Goal: Information Seeking & Learning: Learn about a topic

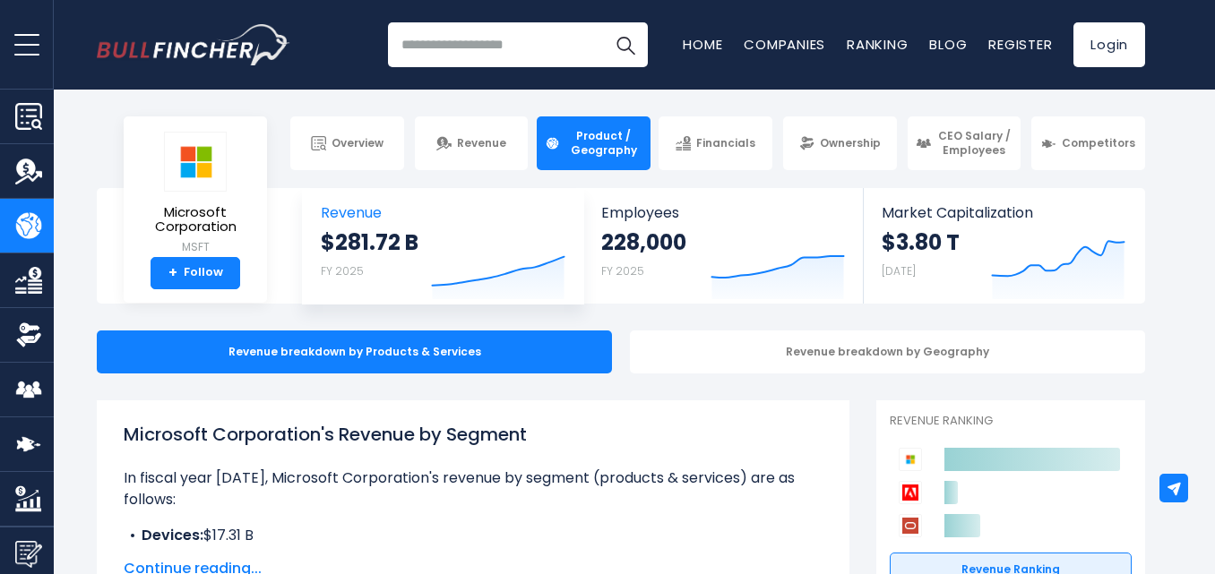
click at [382, 233] on strong "$281.72 B" at bounding box center [370, 242] width 98 height 28
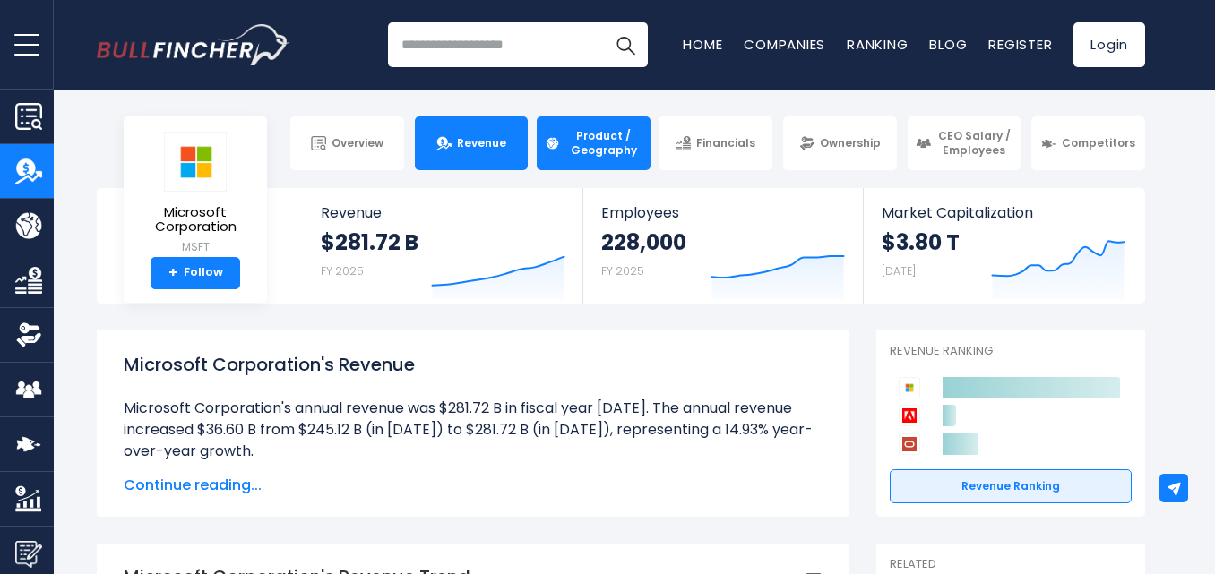
click at [632, 121] on link "Product / Geography" at bounding box center [594, 143] width 114 height 54
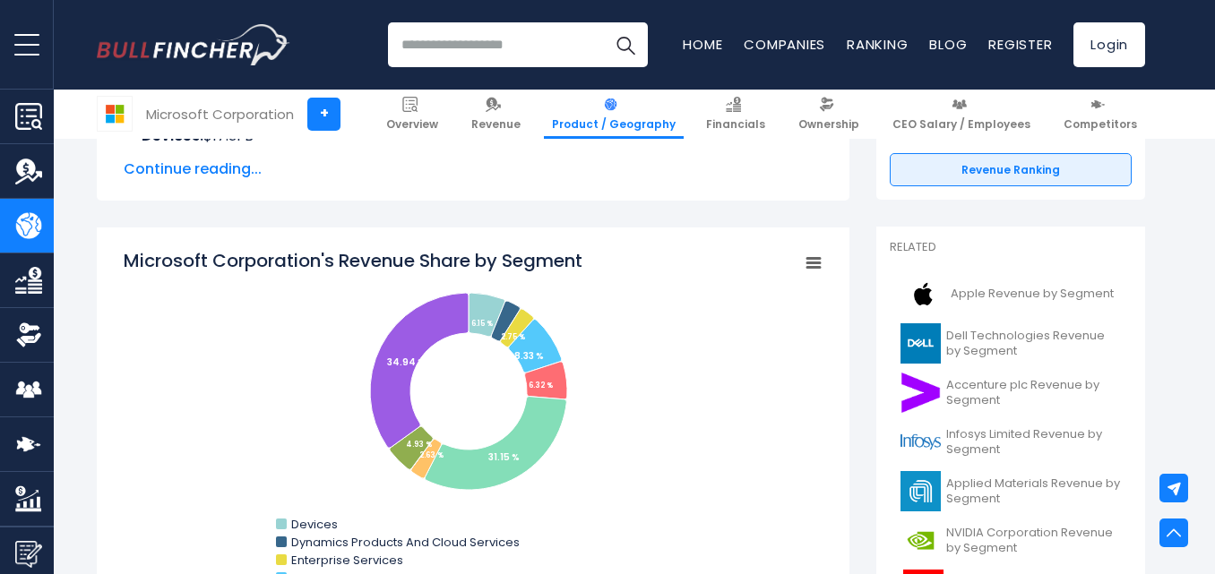
scroll to position [453, 0]
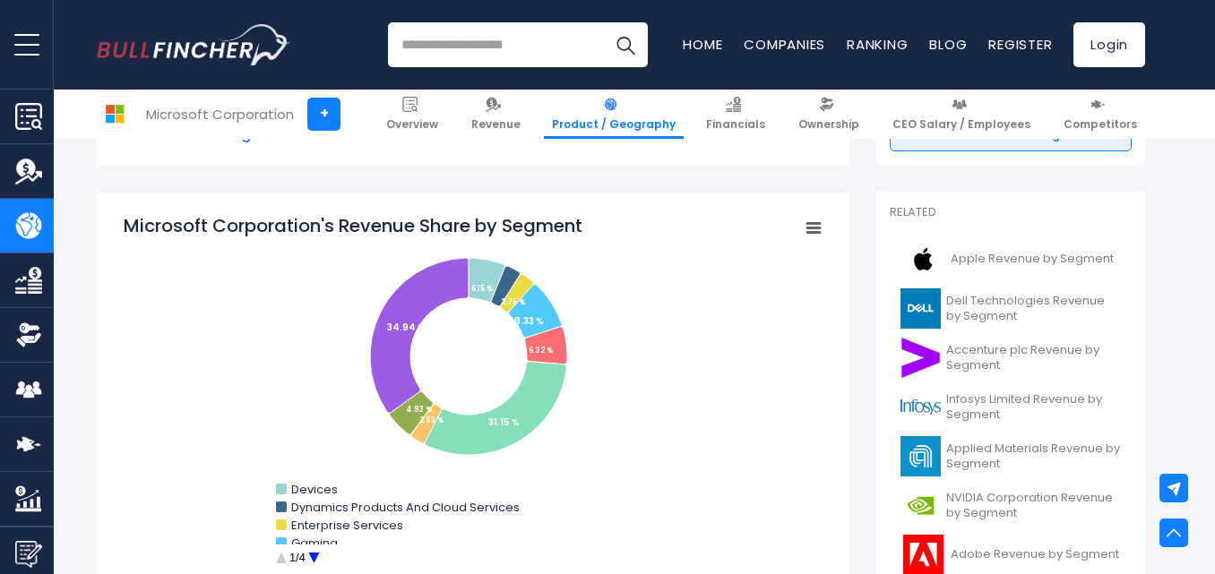
click at [807, 228] on icon "Microsoft Corporation's Revenue Share by Segment" at bounding box center [813, 227] width 13 height 9
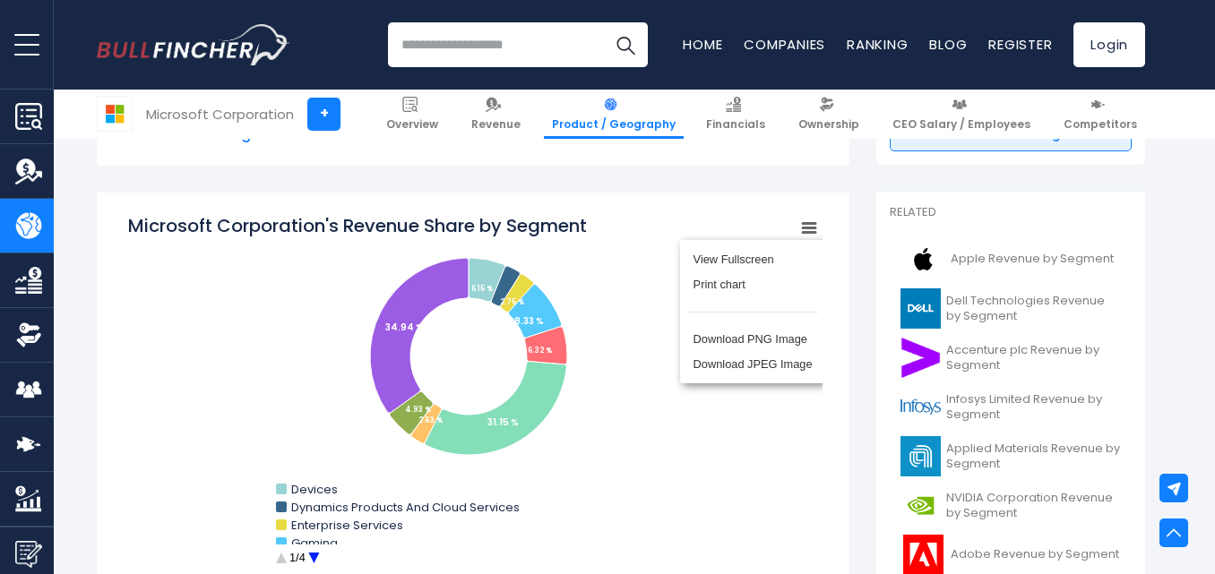
click at [806, 228] on div "View Fullscreen Print chart Download PNG Image Download JPEG Image" at bounding box center [752, 311] width 195 height 193
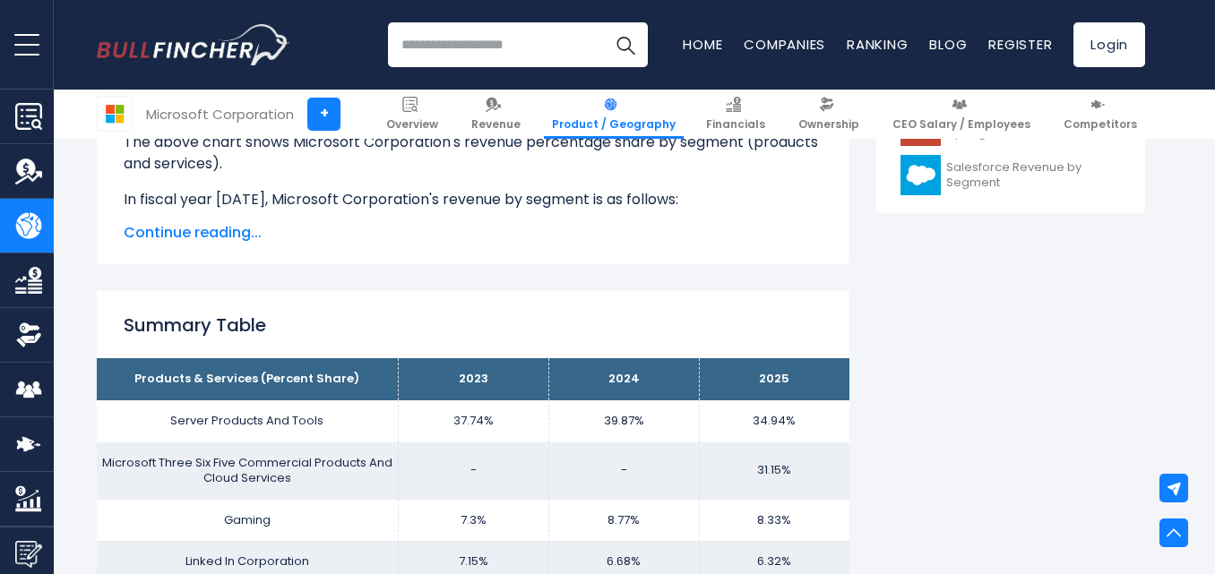
scroll to position [983, 0]
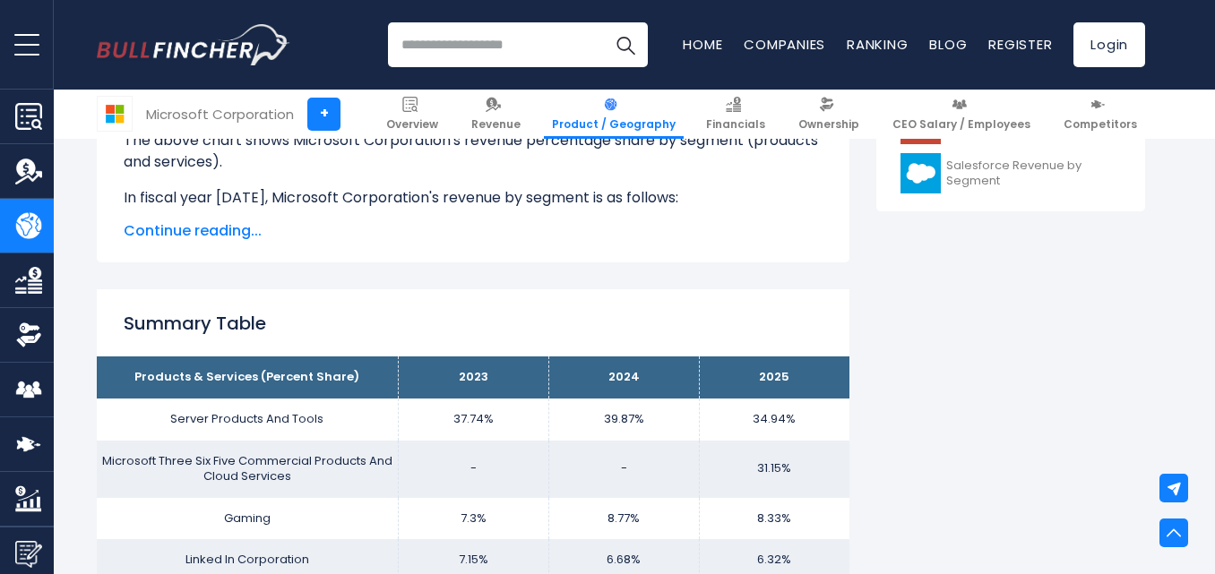
click at [254, 236] on span "Continue reading..." at bounding box center [473, 230] width 699 height 21
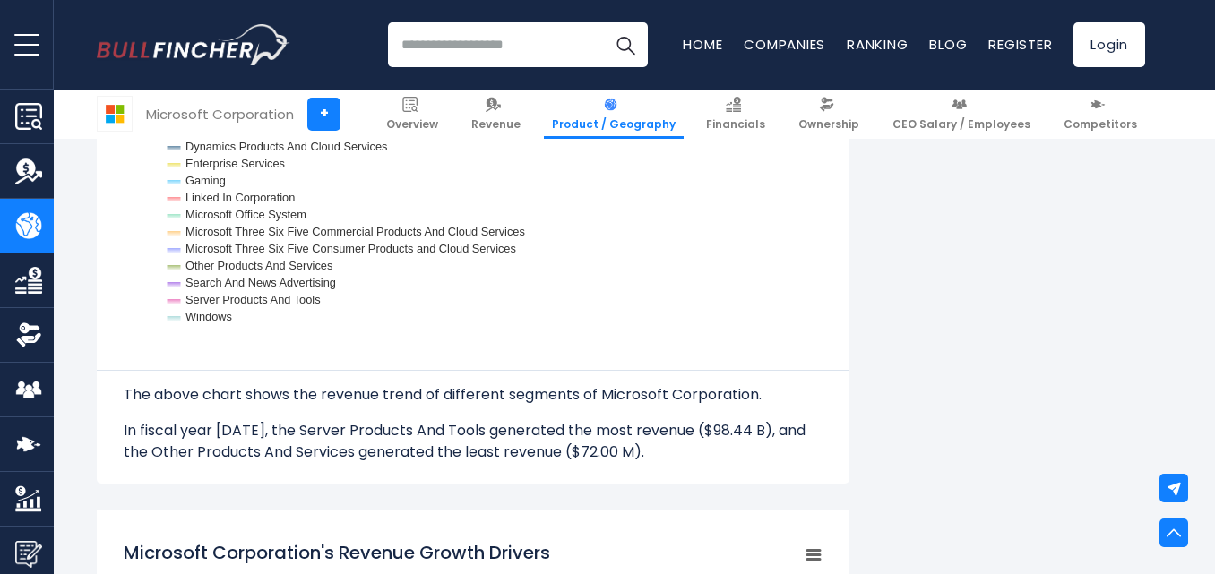
scroll to position [2517, 0]
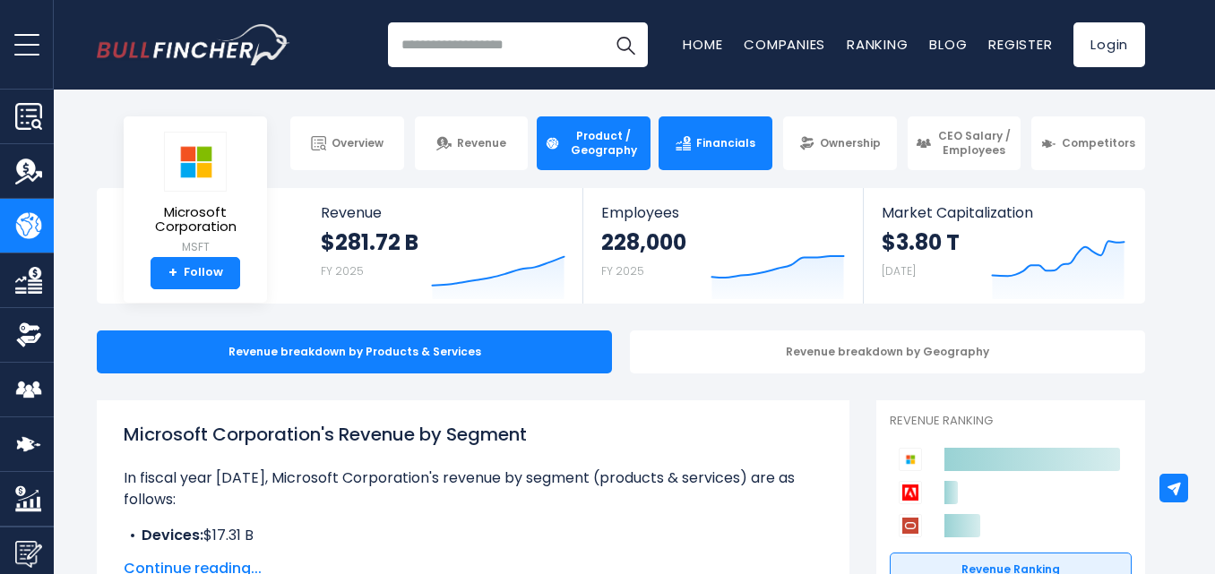
click at [698, 150] on span "Financials" at bounding box center [725, 143] width 59 height 14
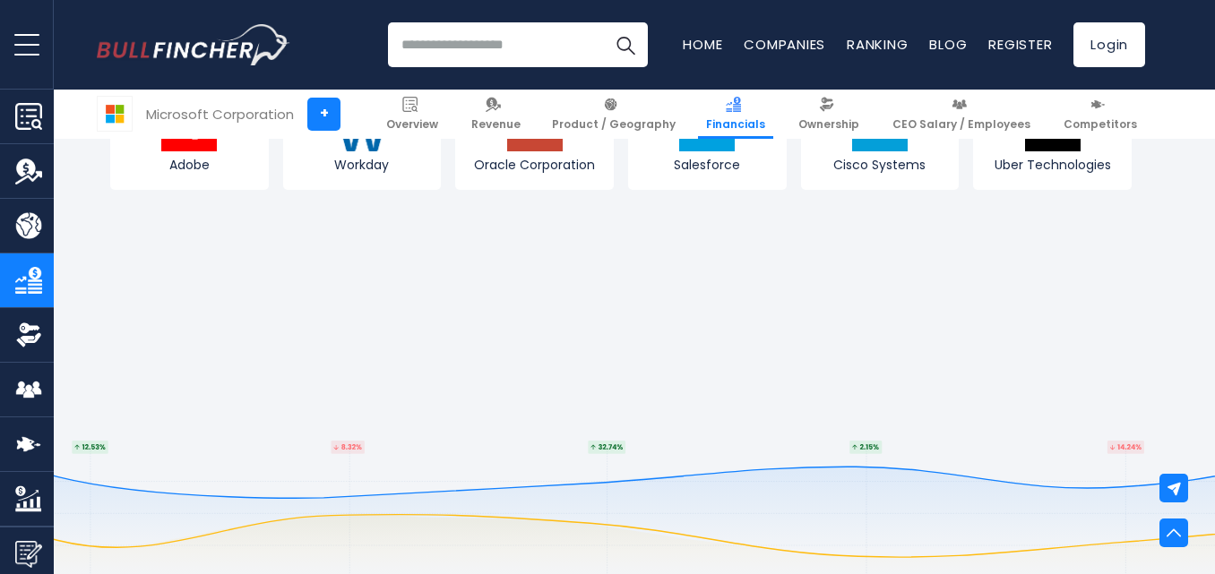
scroll to position [5109, 0]
